Goal: Task Accomplishment & Management: Complete application form

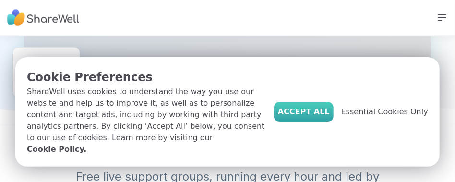
scroll to position [511, 0]
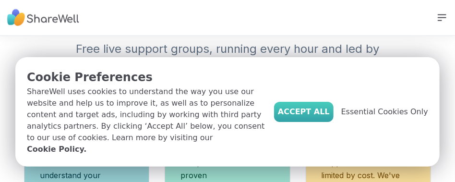
click at [315, 118] on span "Accept All" at bounding box center [304, 112] width 52 height 12
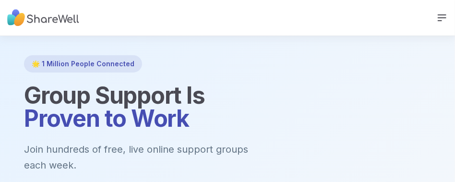
scroll to position [0, 0]
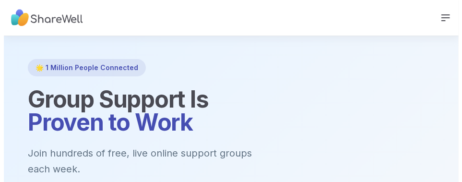
scroll to position [128, 0]
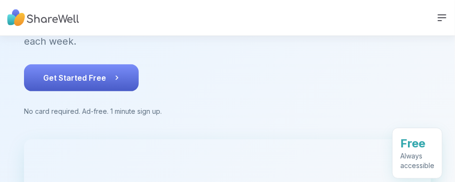
click at [93, 64] on button "Get Started Free" at bounding box center [81, 77] width 115 height 27
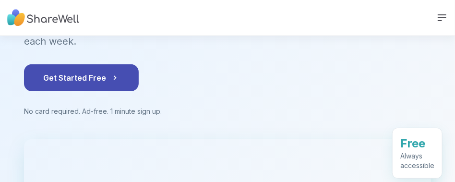
scroll to position [0, 0]
